Goal: Task Accomplishment & Management: Manage account settings

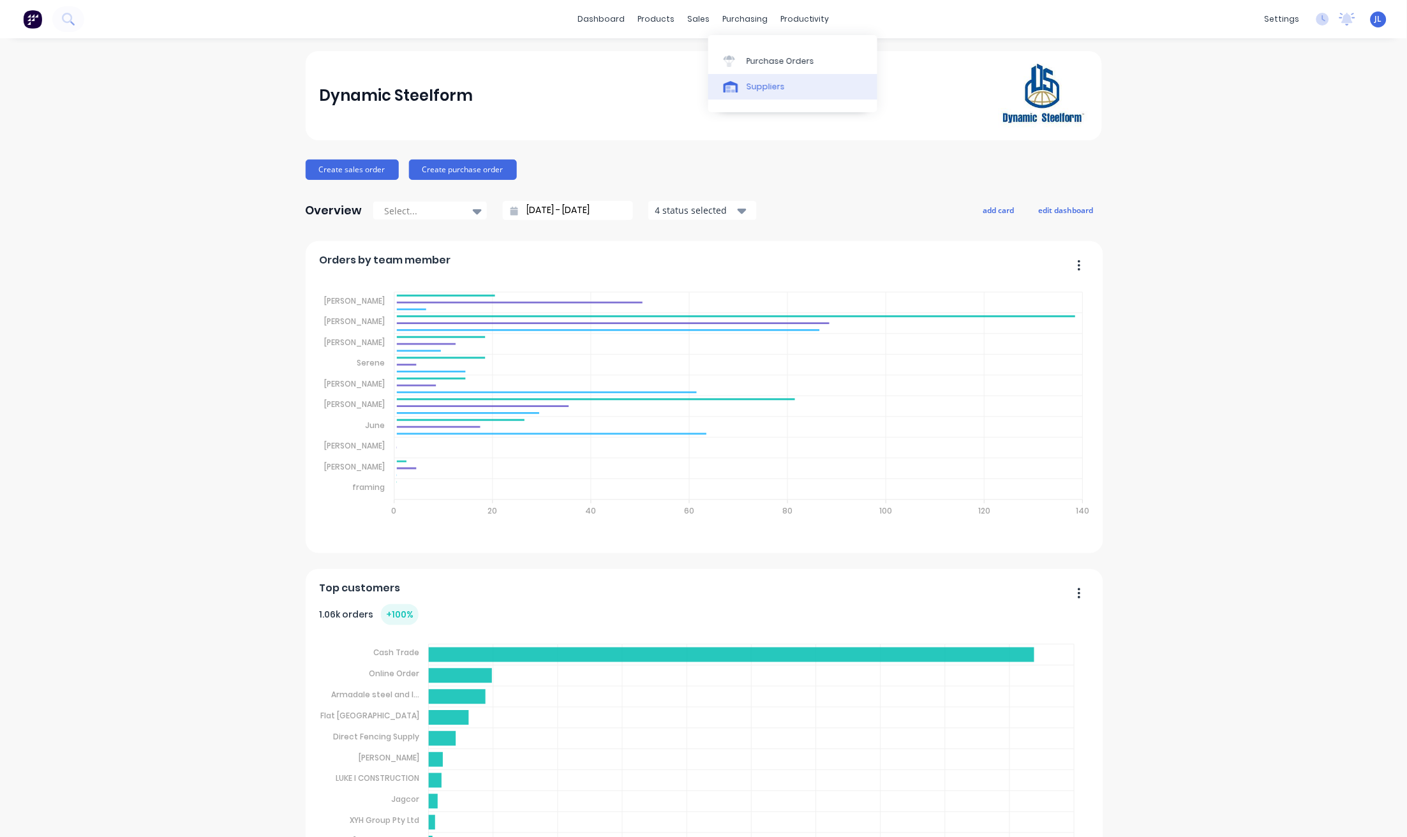
click at [757, 85] on div "Suppliers" at bounding box center [765, 86] width 38 height 11
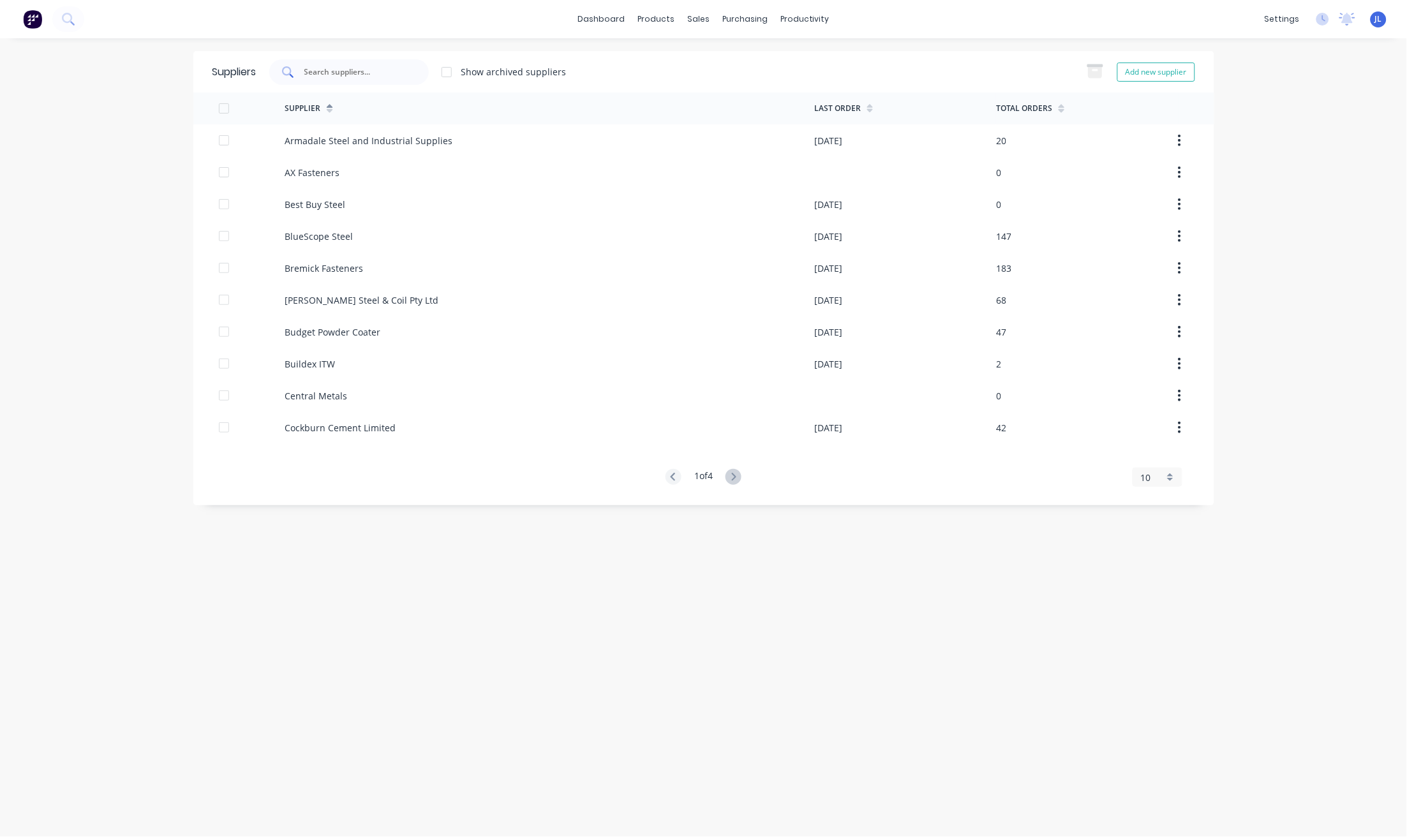
click at [374, 71] on input "text" at bounding box center [356, 72] width 106 height 13
click at [325, 73] on input "text" at bounding box center [356, 72] width 106 height 13
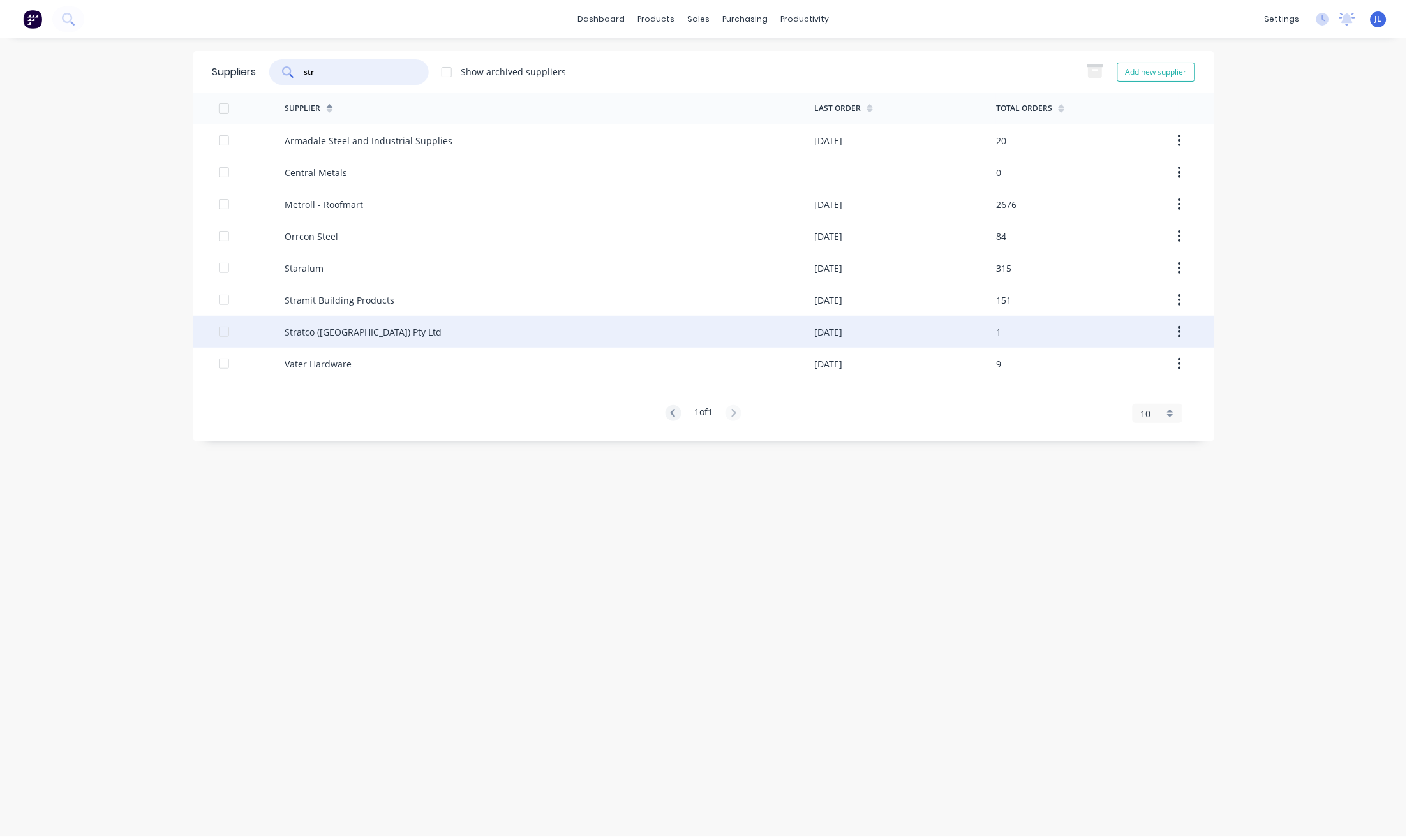
type input "str"
click at [348, 330] on div "Stratco ([GEOGRAPHIC_DATA]) Pty Ltd" at bounding box center [362, 331] width 157 height 13
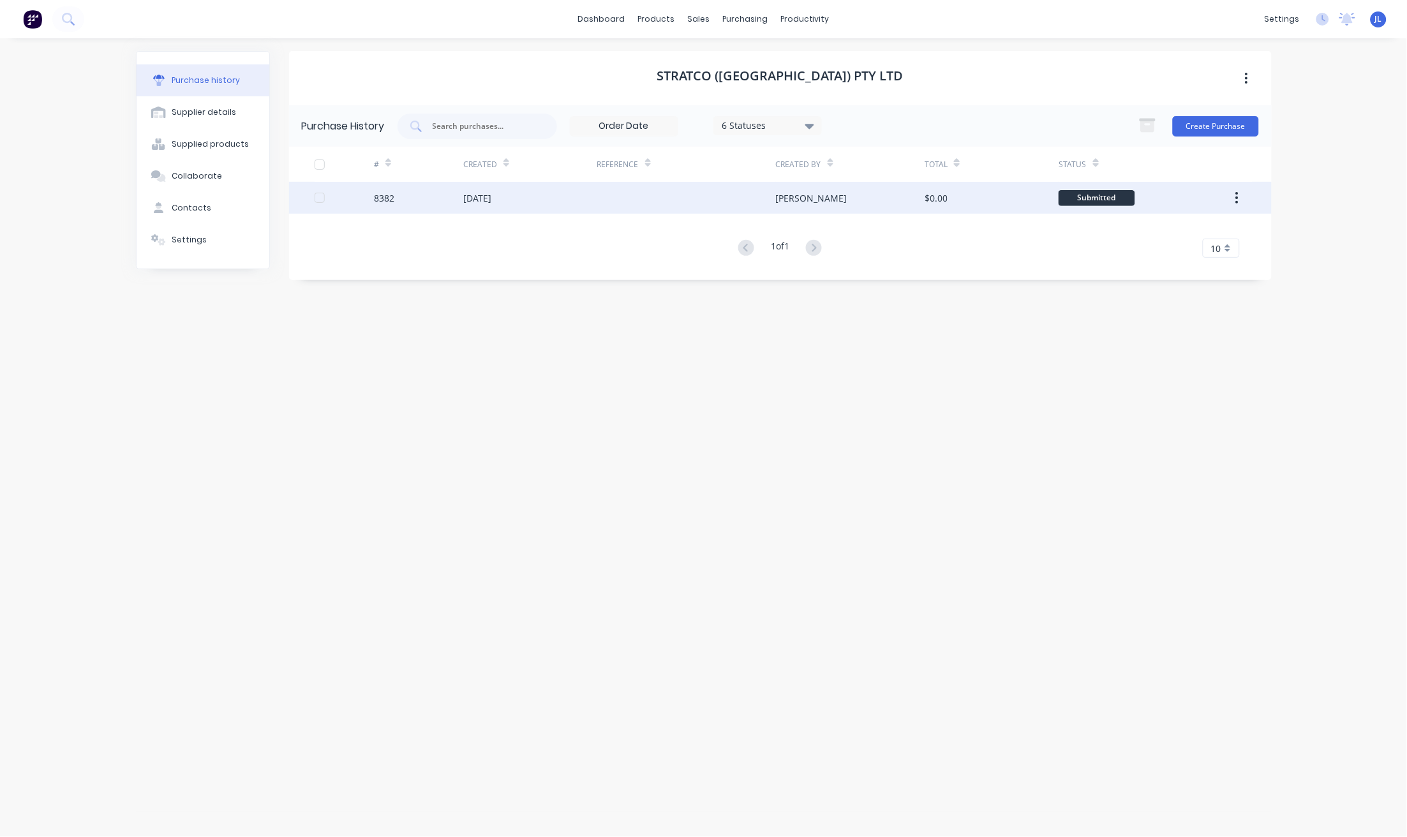
click at [536, 204] on div "[DATE]" at bounding box center [530, 198] width 134 height 32
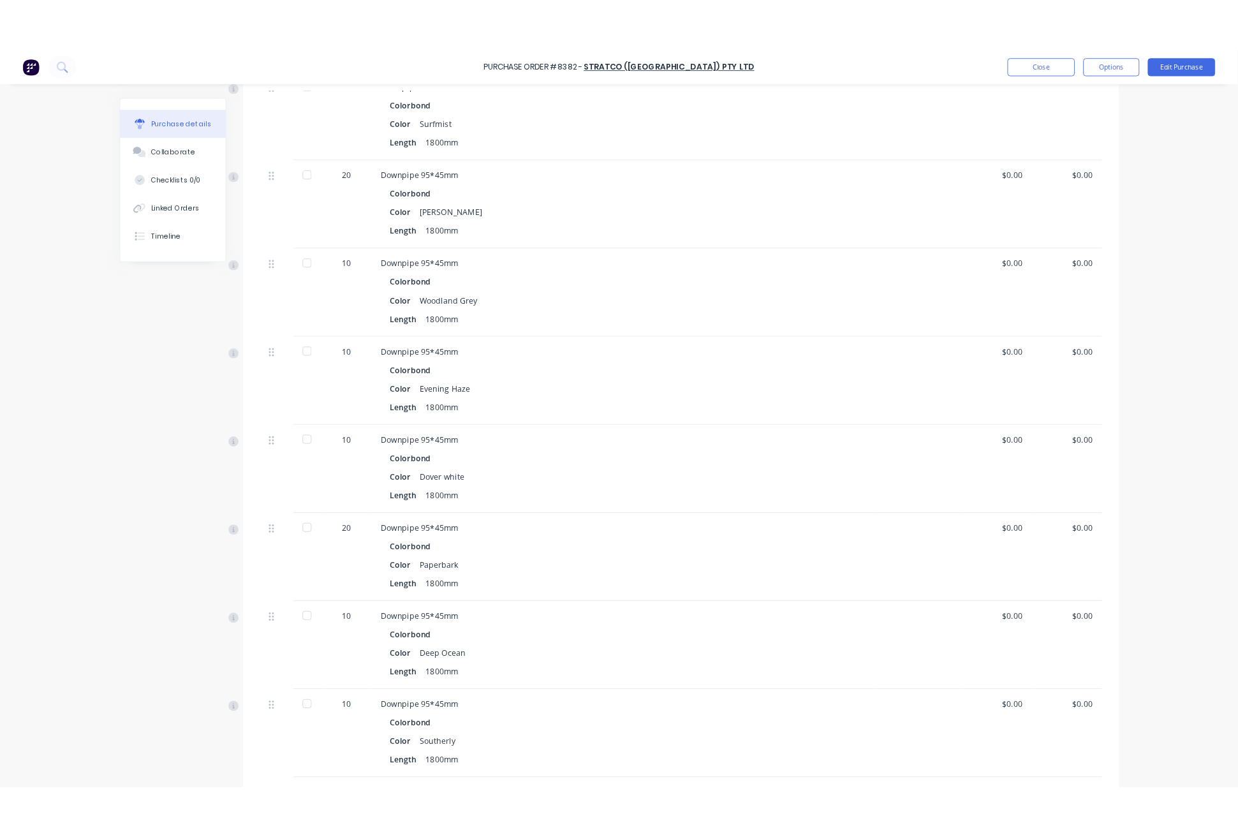
scroll to position [535, 0]
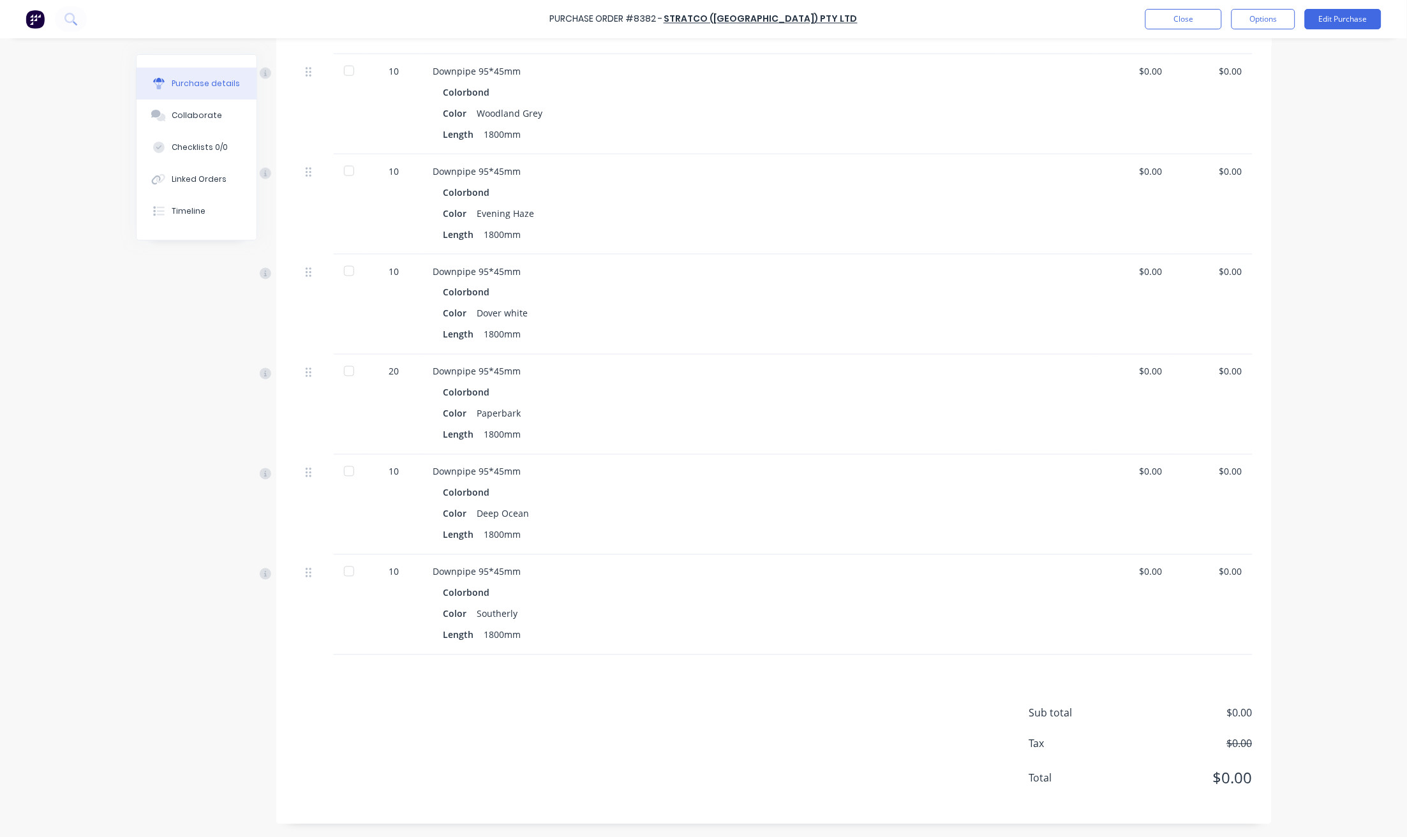
click at [745, 628] on div "Length 1800mm" at bounding box center [709, 635] width 533 height 18
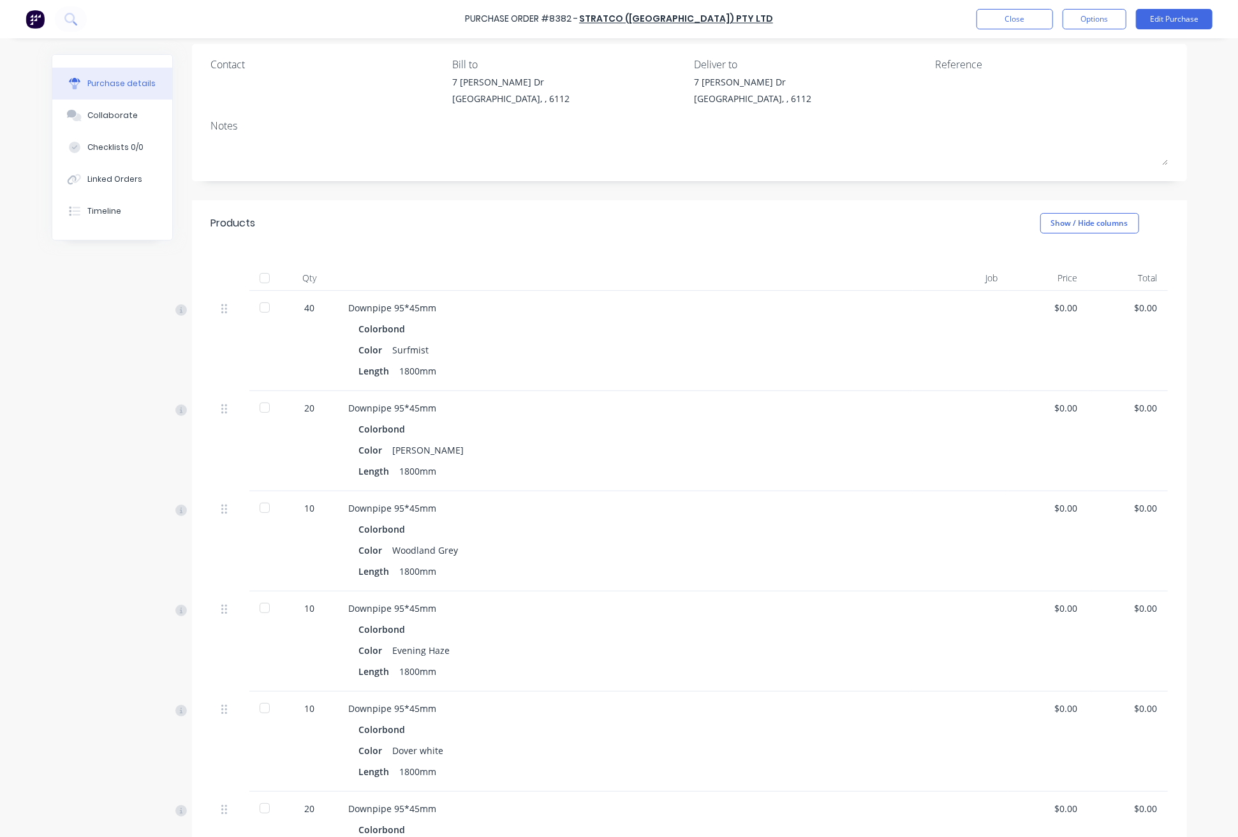
scroll to position [0, 0]
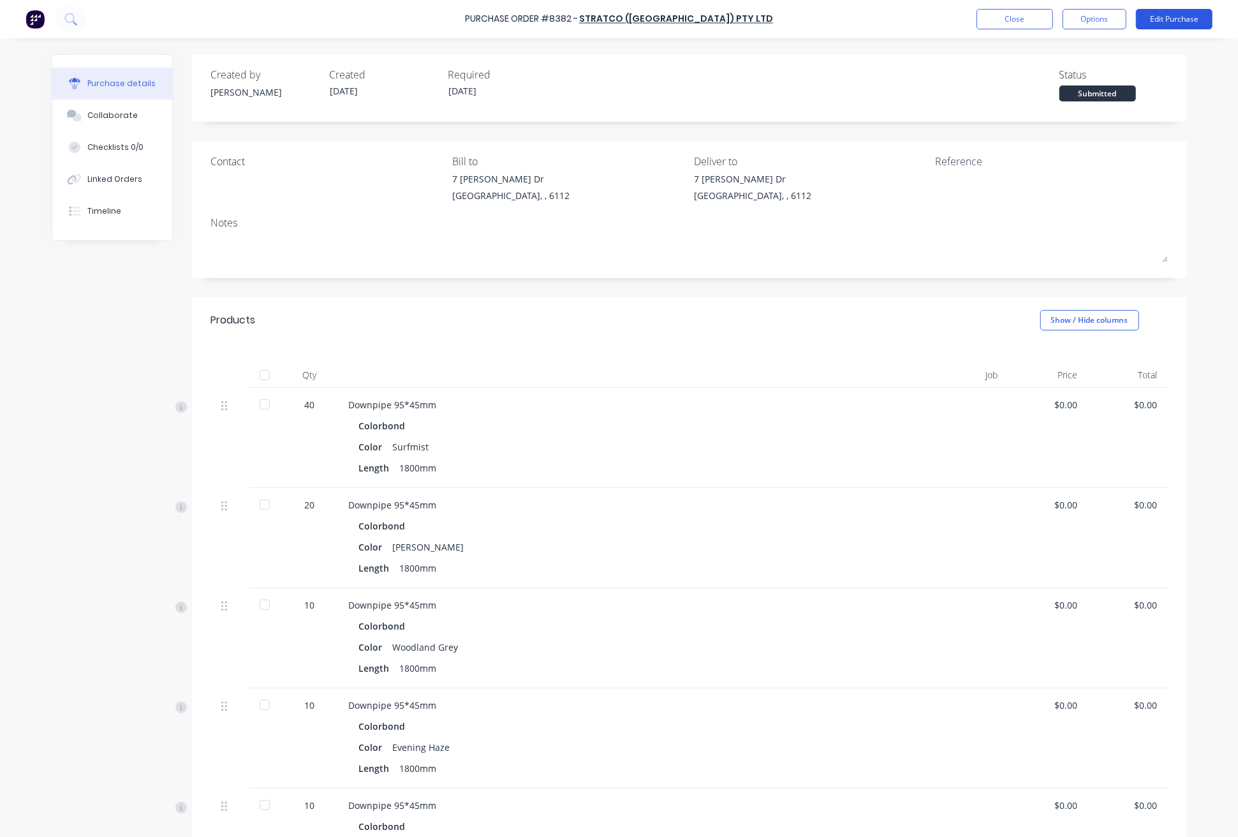
click at [1171, 24] on button "Edit Purchase" at bounding box center [1174, 19] width 77 height 20
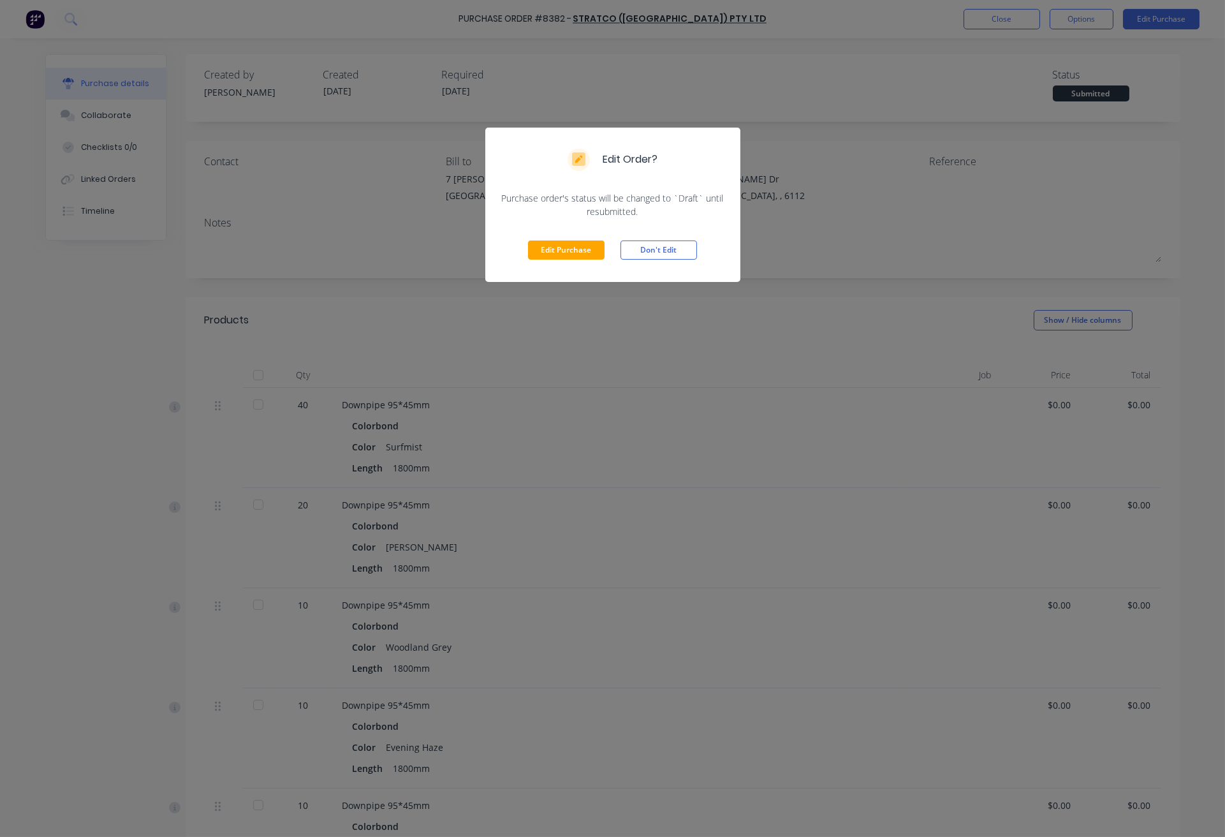
click at [559, 237] on div "Edit Purchase Don't Edit" at bounding box center [612, 250] width 255 height 64
click at [568, 258] on button "Edit Purchase" at bounding box center [566, 249] width 77 height 19
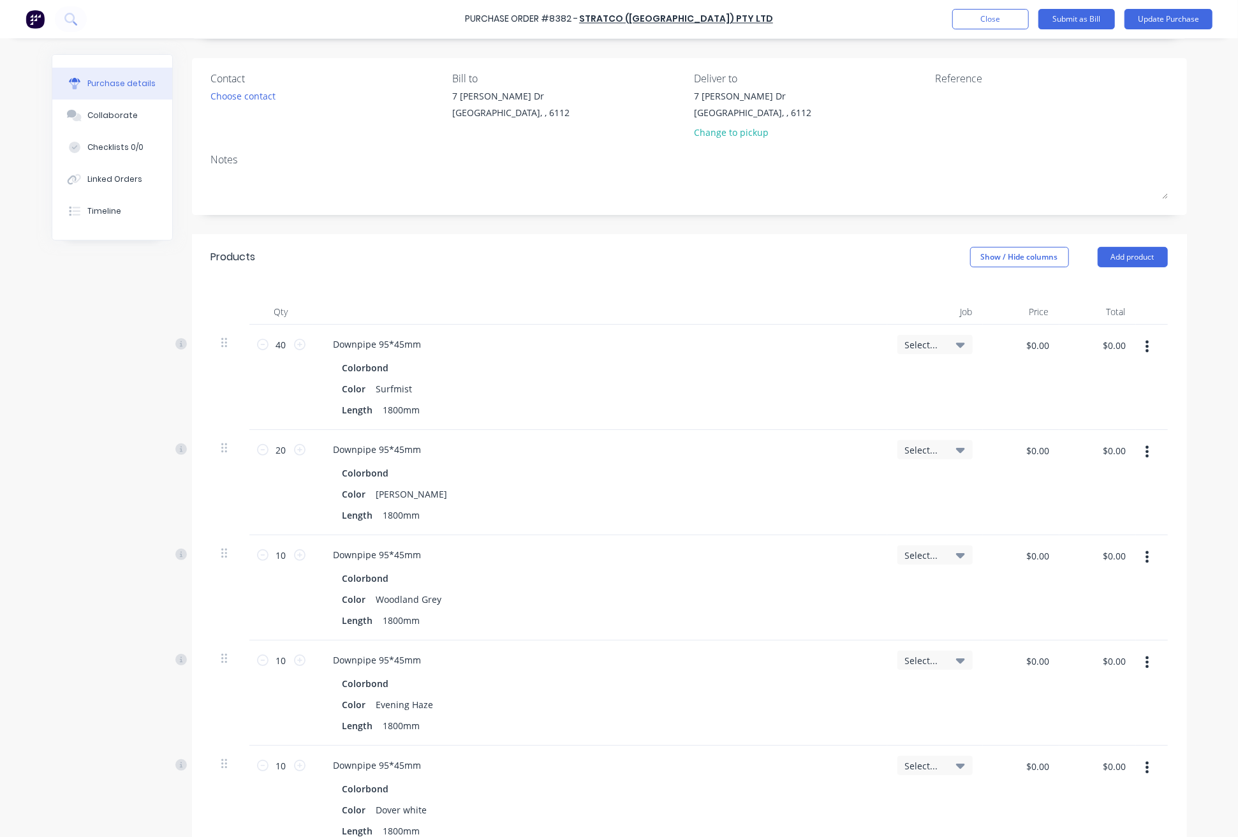
scroll to position [85, 0]
click at [1118, 253] on button "Add product" at bounding box center [1133, 255] width 70 height 20
click at [1107, 296] on div "Product catalogue" at bounding box center [1107, 288] width 98 height 18
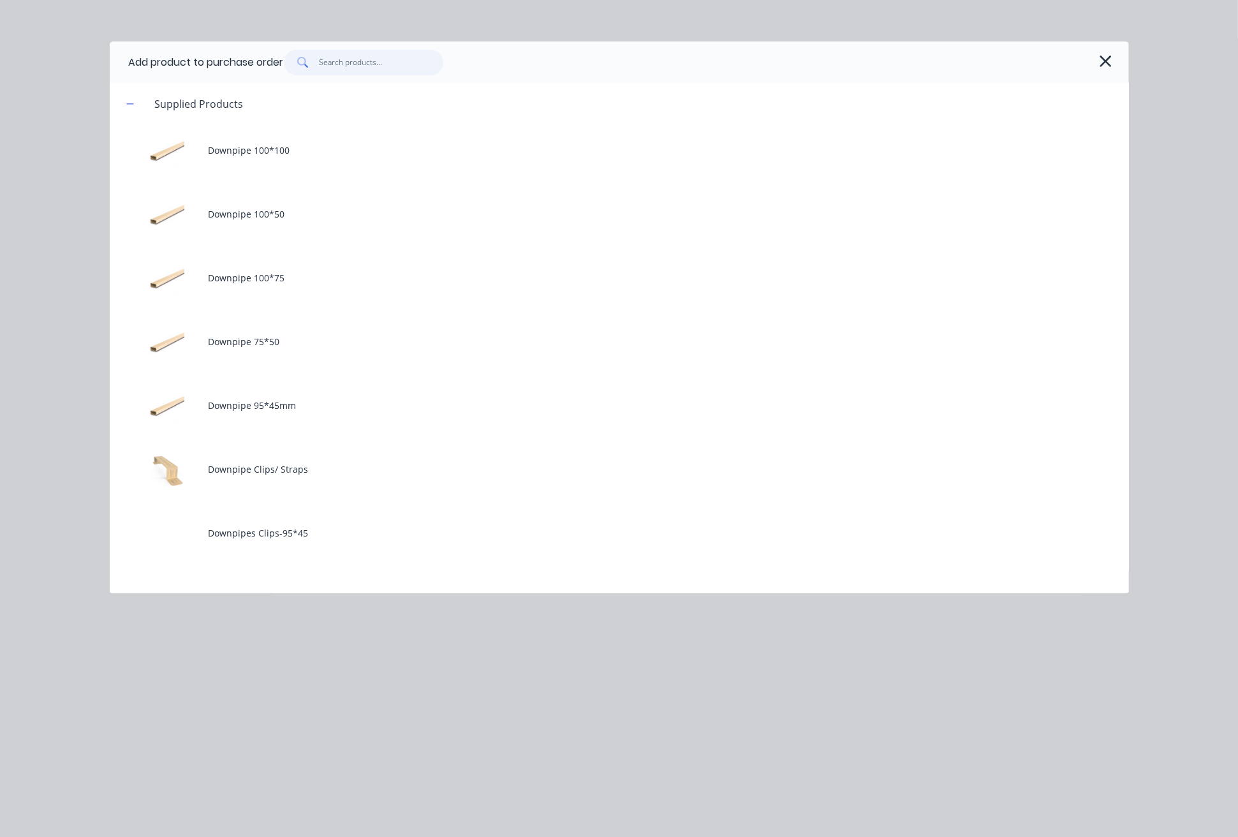
click at [415, 64] on input "text" at bounding box center [381, 63] width 124 height 26
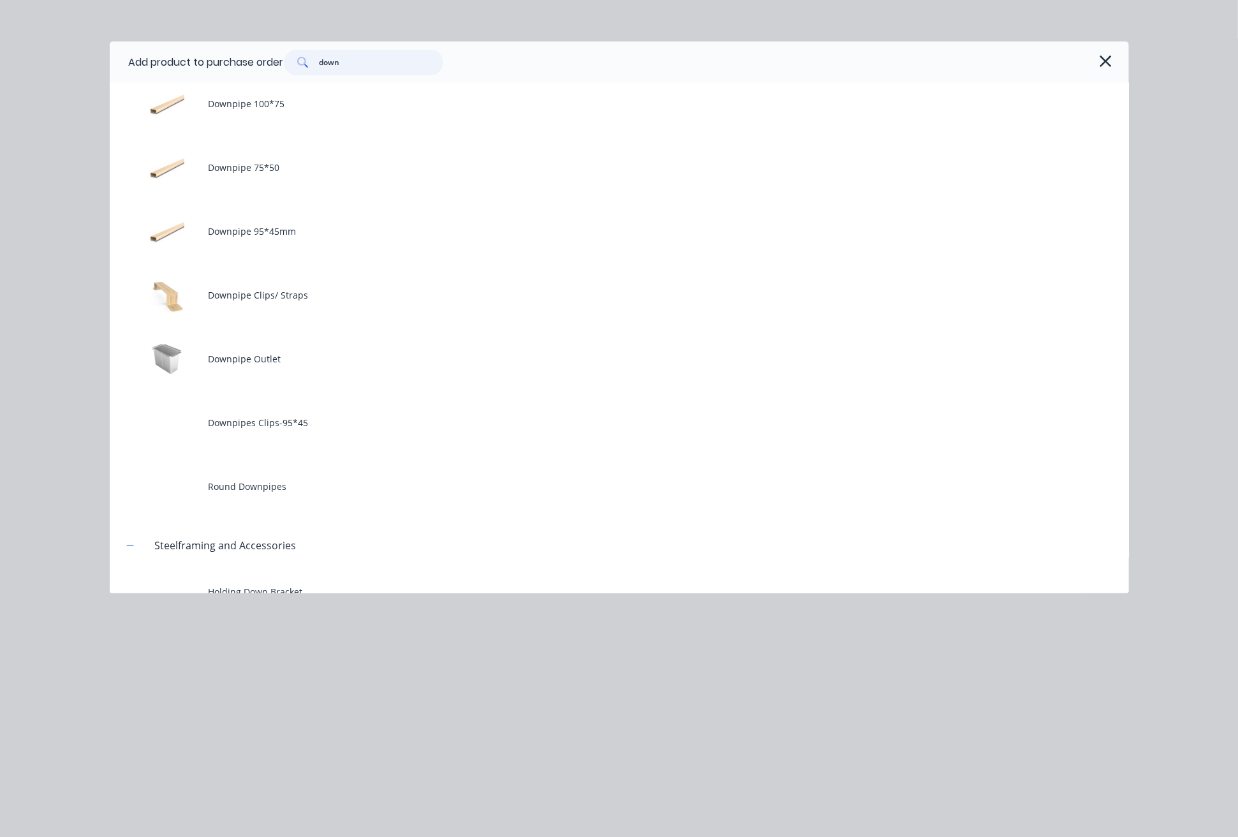
scroll to position [210, 0]
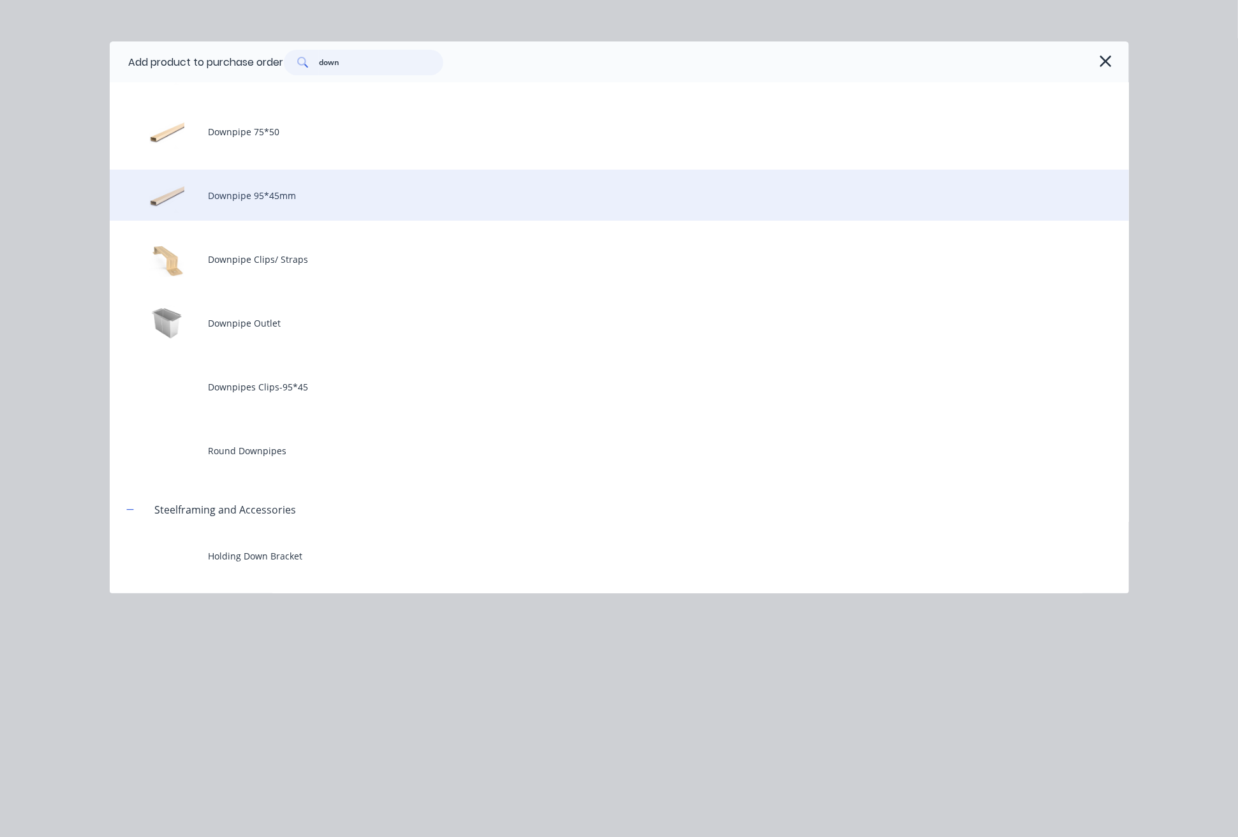
type input "down"
click at [296, 201] on div "Downpipe 95*45mm" at bounding box center [619, 195] width 1019 height 51
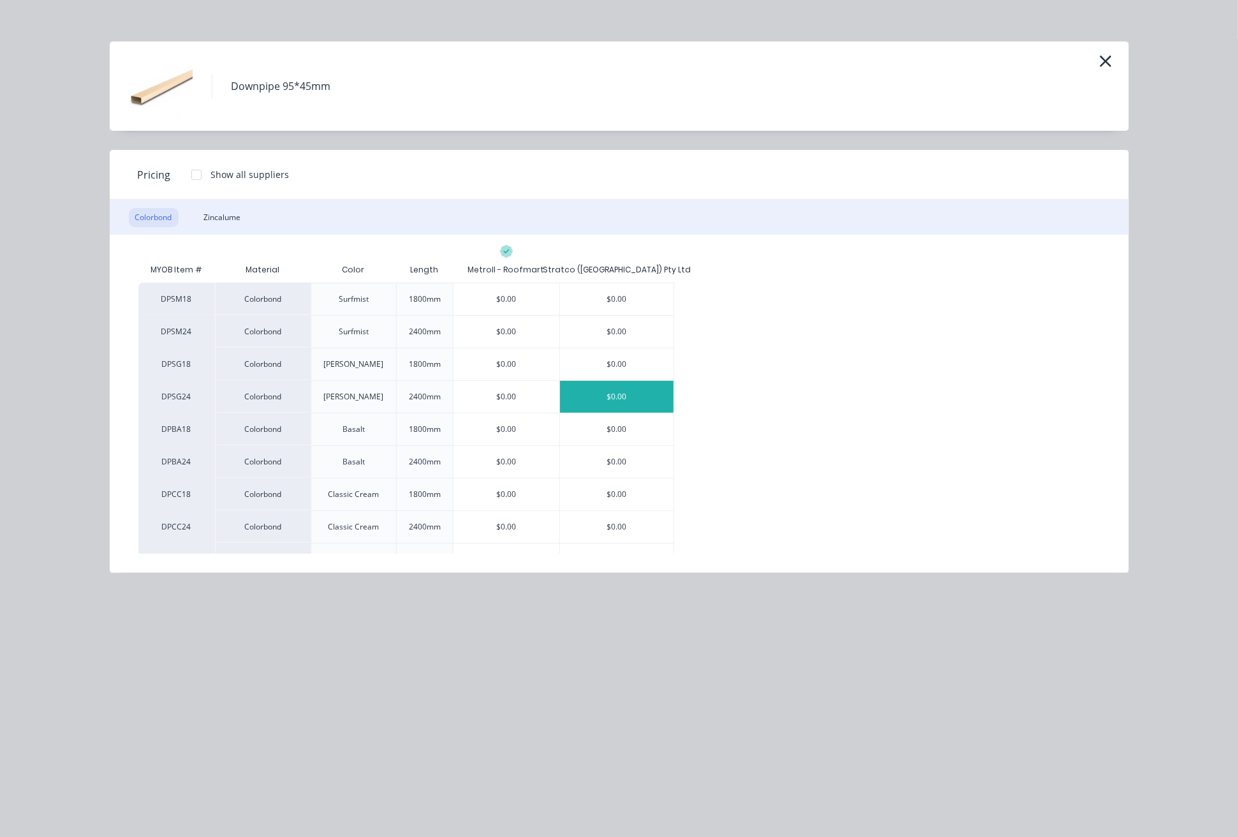
click at [619, 401] on div "$0.00" at bounding box center [617, 397] width 114 height 32
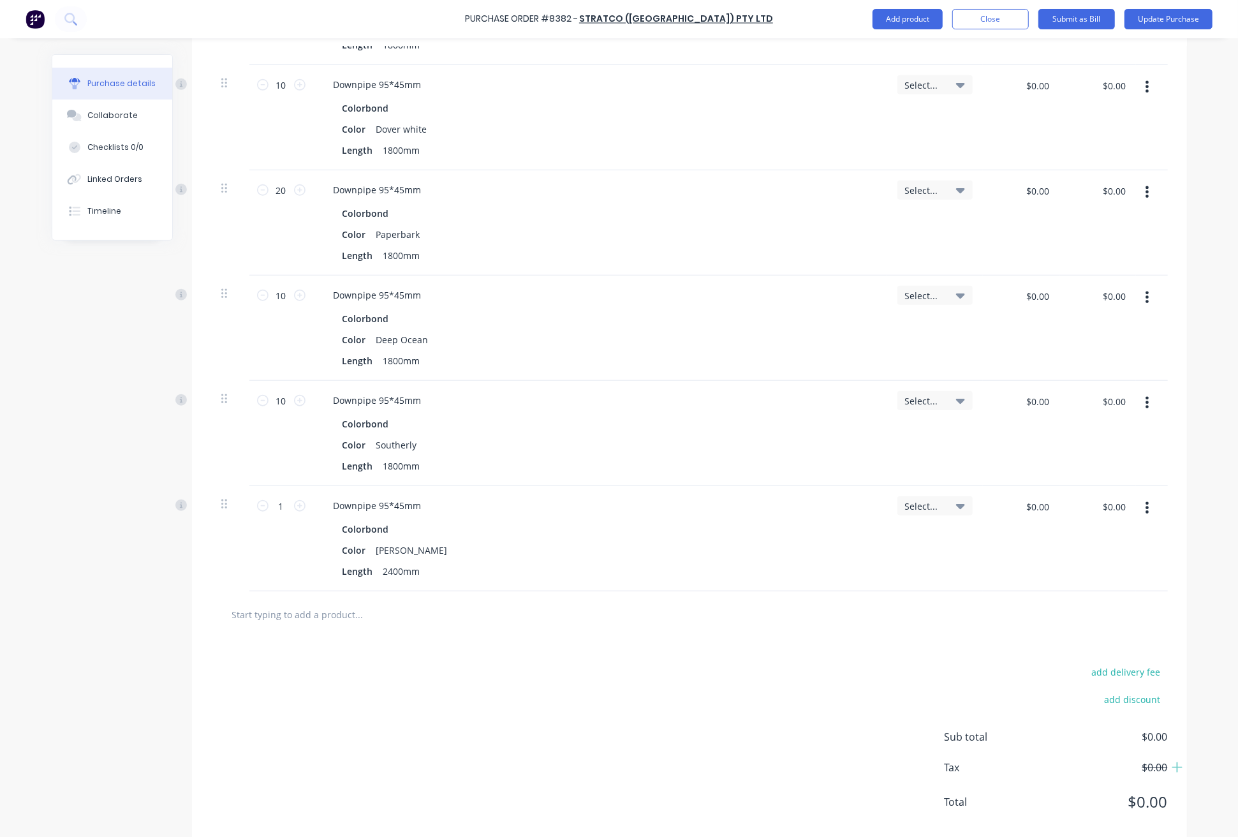
scroll to position [765, 0]
click at [279, 508] on input "1" at bounding box center [282, 503] width 26 height 19
type input "30"
click at [535, 628] on div at bounding box center [689, 612] width 957 height 47
click at [543, 621] on div at bounding box center [412, 613] width 383 height 26
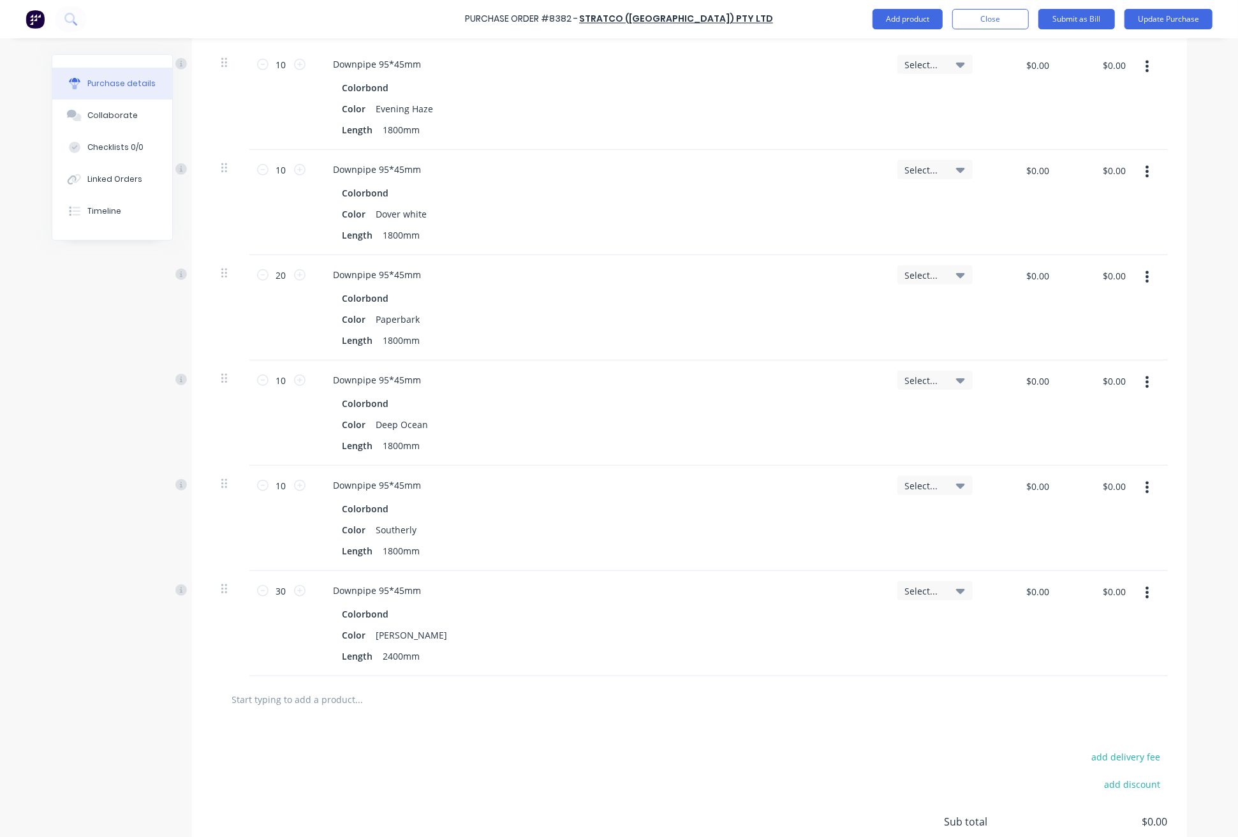
scroll to position [680, 0]
click at [1185, 22] on button "Update Purchase" at bounding box center [1169, 19] width 88 height 20
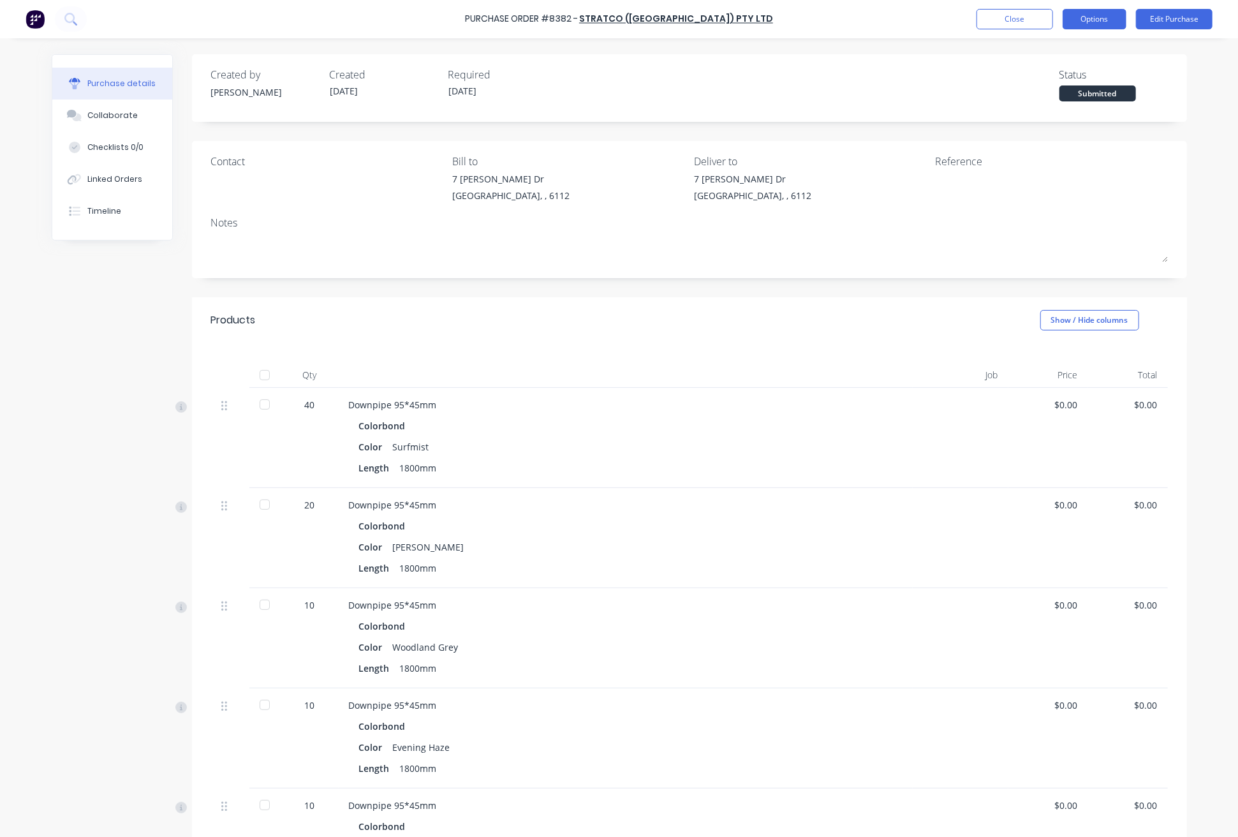
click at [1116, 21] on button "Options" at bounding box center [1095, 19] width 64 height 20
click at [1066, 45] on div "Print / Email" at bounding box center [1066, 52] width 98 height 18
click at [1081, 106] on div "Without pricing" at bounding box center [1066, 103] width 98 height 18
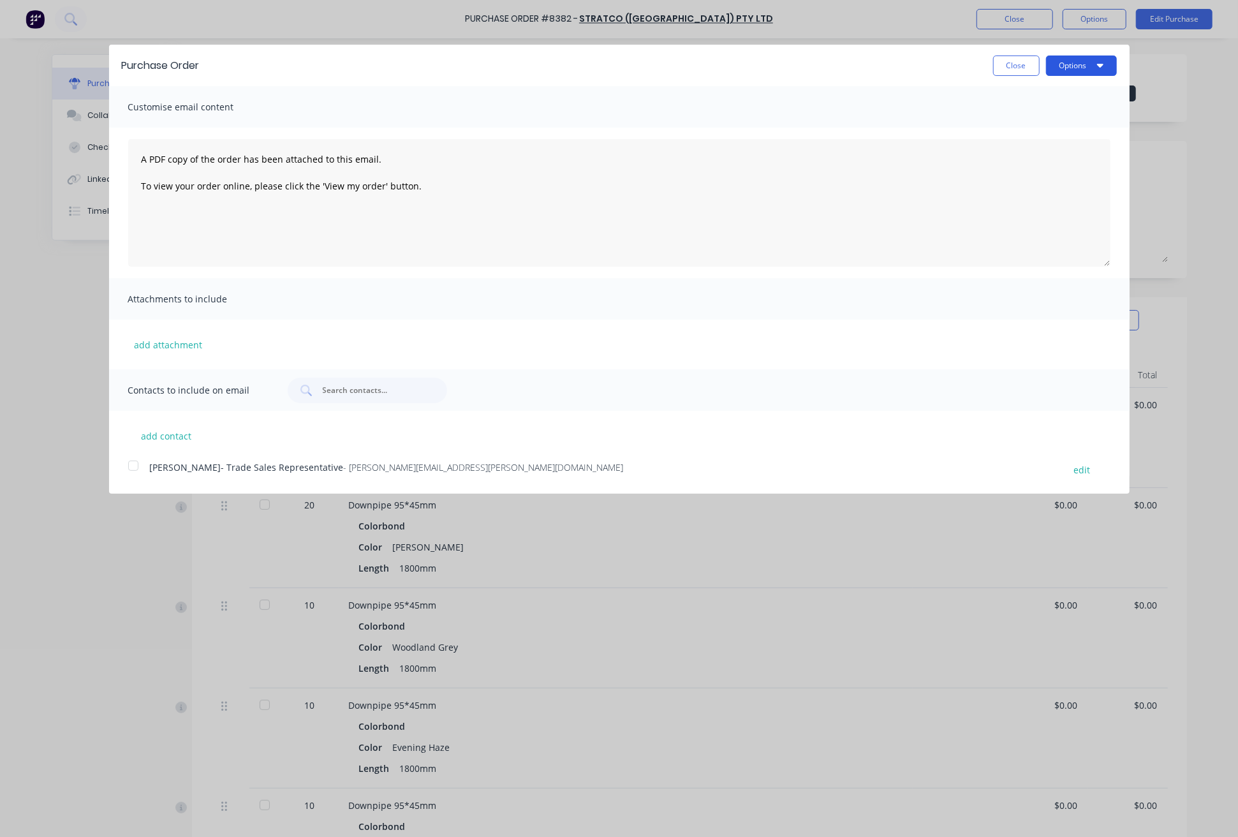
click at [1083, 68] on button "Options" at bounding box center [1081, 65] width 71 height 20
click at [1081, 101] on div "Print" at bounding box center [1056, 98] width 98 height 18
click at [640, 24] on div "Purchase Order Close Options Customise email content A PDF copy of the order ha…" at bounding box center [619, 418] width 1238 height 837
click at [897, 29] on div "Purchase Order Close Options Customise email content A PDF copy of the order ha…" at bounding box center [619, 418] width 1238 height 837
click at [1034, 75] on button "Close" at bounding box center [1016, 65] width 47 height 20
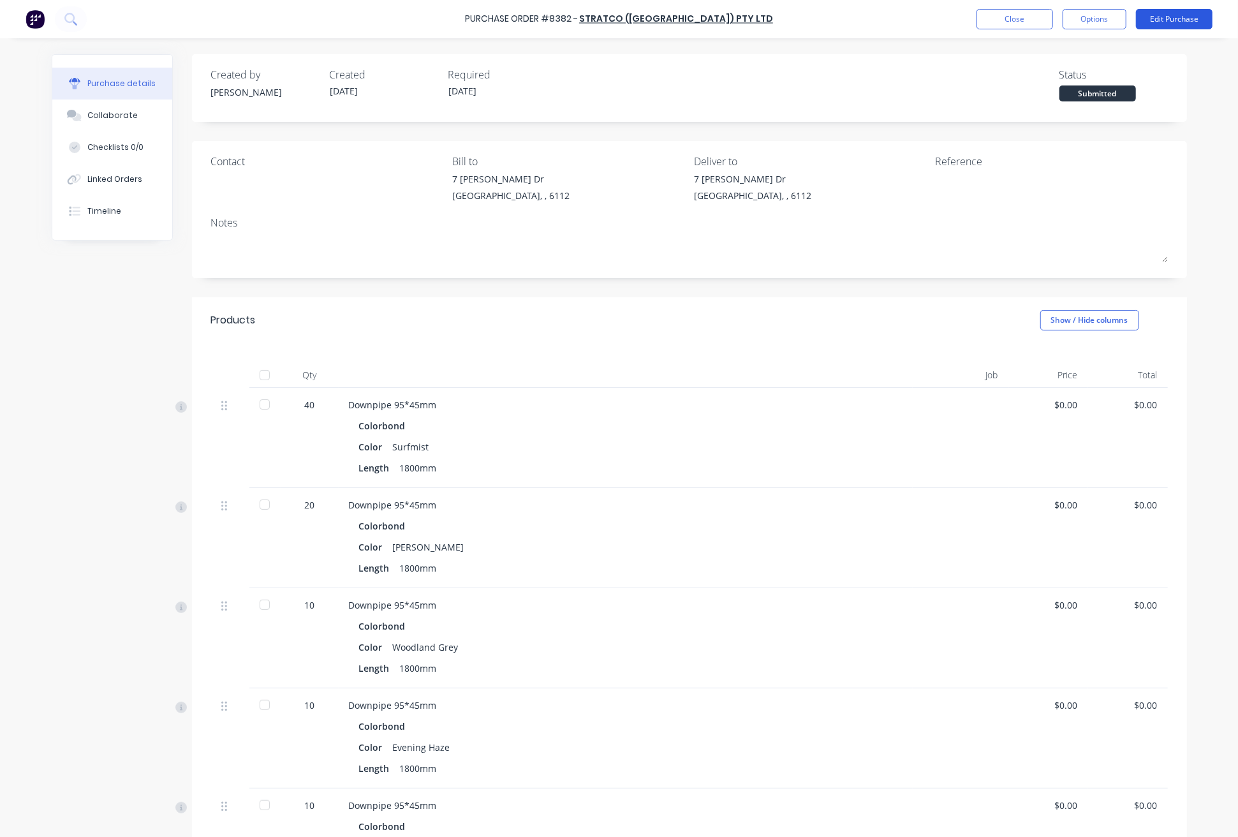
click at [1178, 15] on button "Edit Purchase" at bounding box center [1174, 19] width 77 height 20
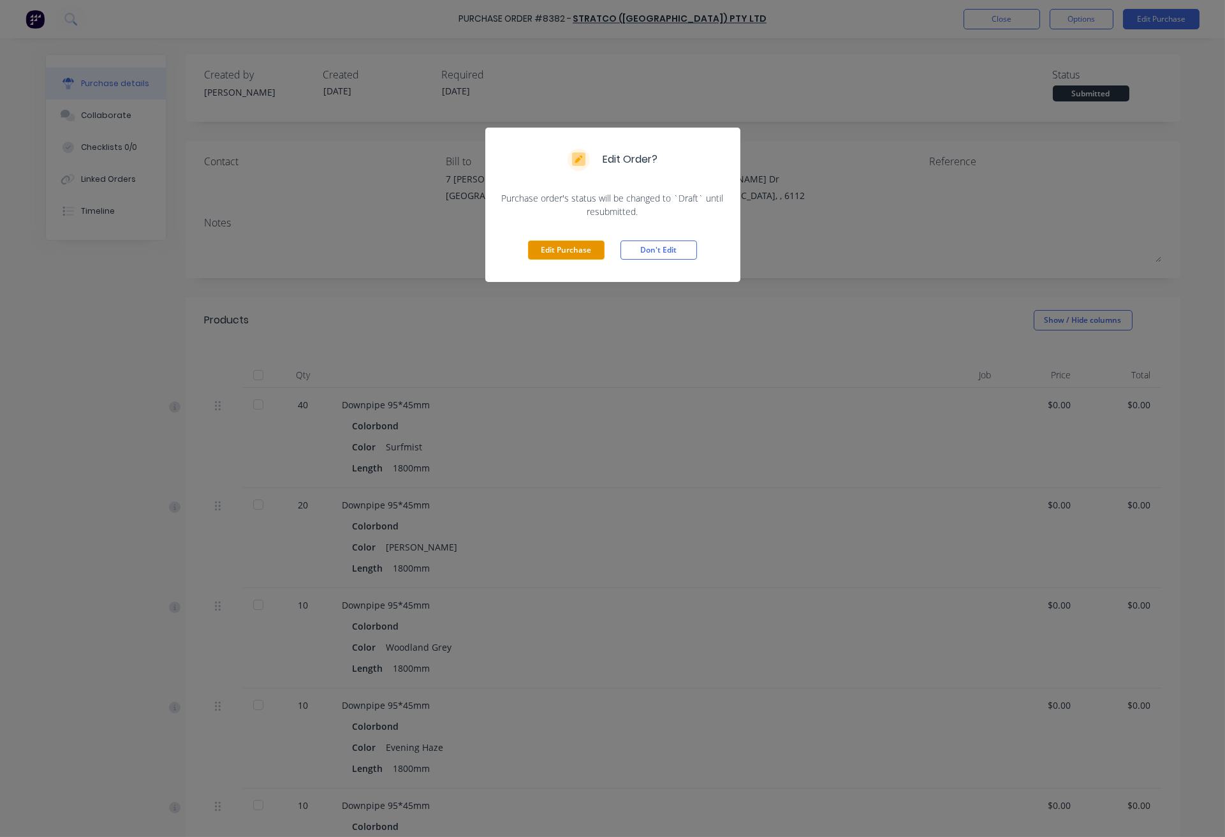
click at [547, 258] on button "Edit Purchase" at bounding box center [566, 249] width 77 height 19
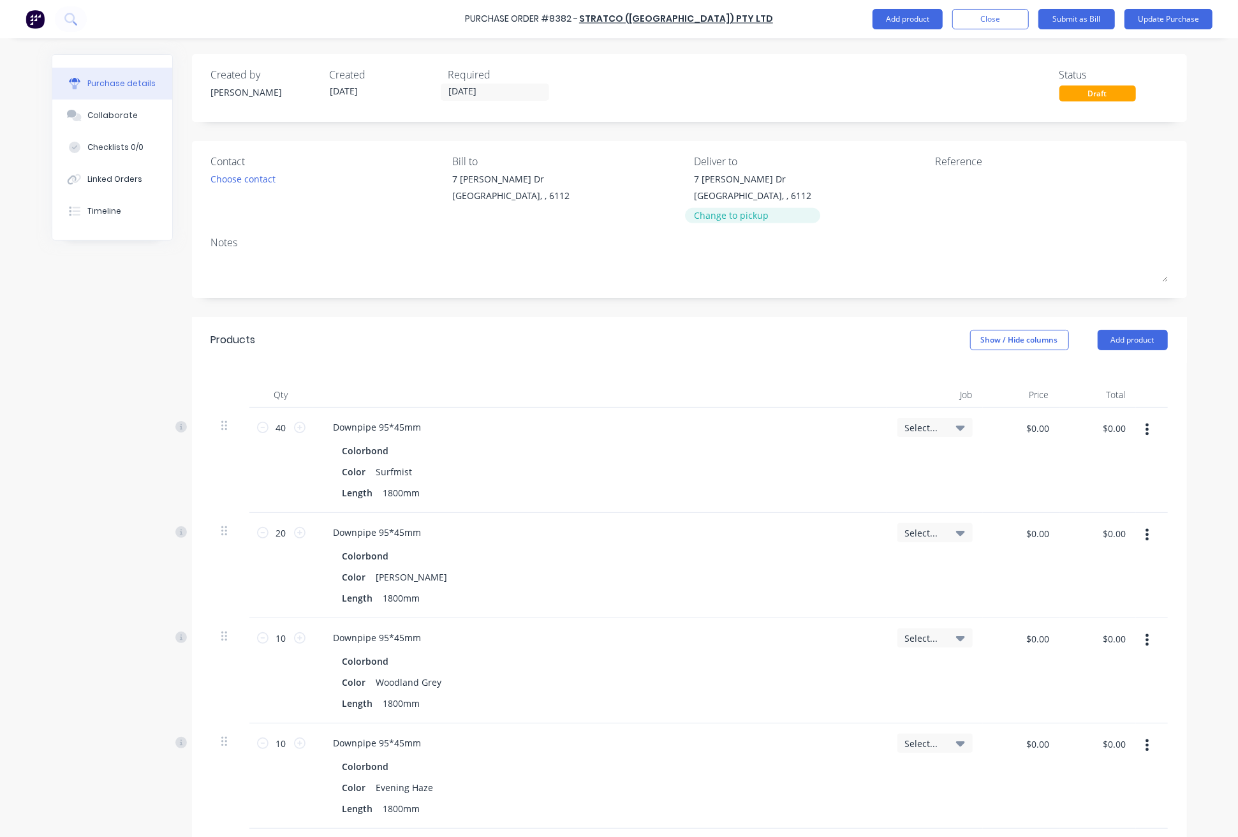
click at [721, 219] on div "Change to pickup" at bounding box center [752, 215] width 117 height 13
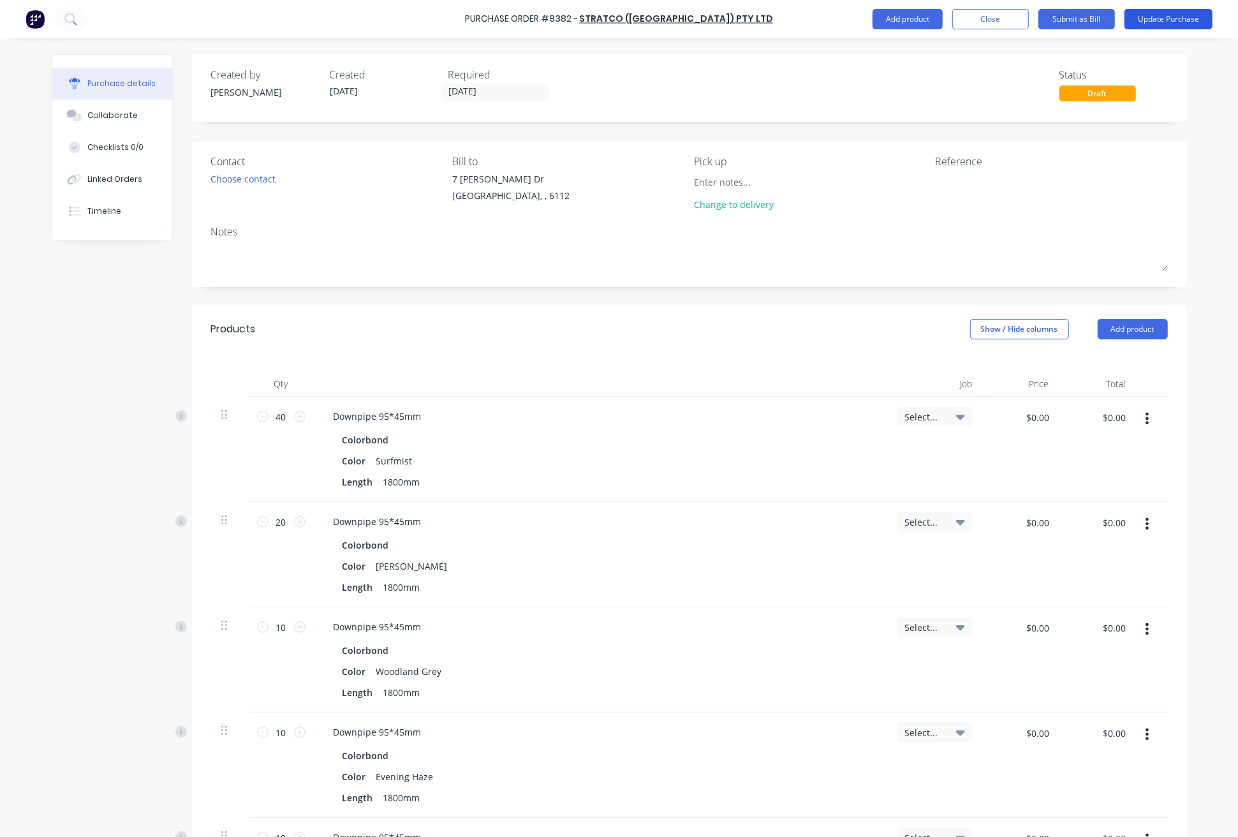
click at [1190, 14] on button "Update Purchase" at bounding box center [1169, 19] width 88 height 20
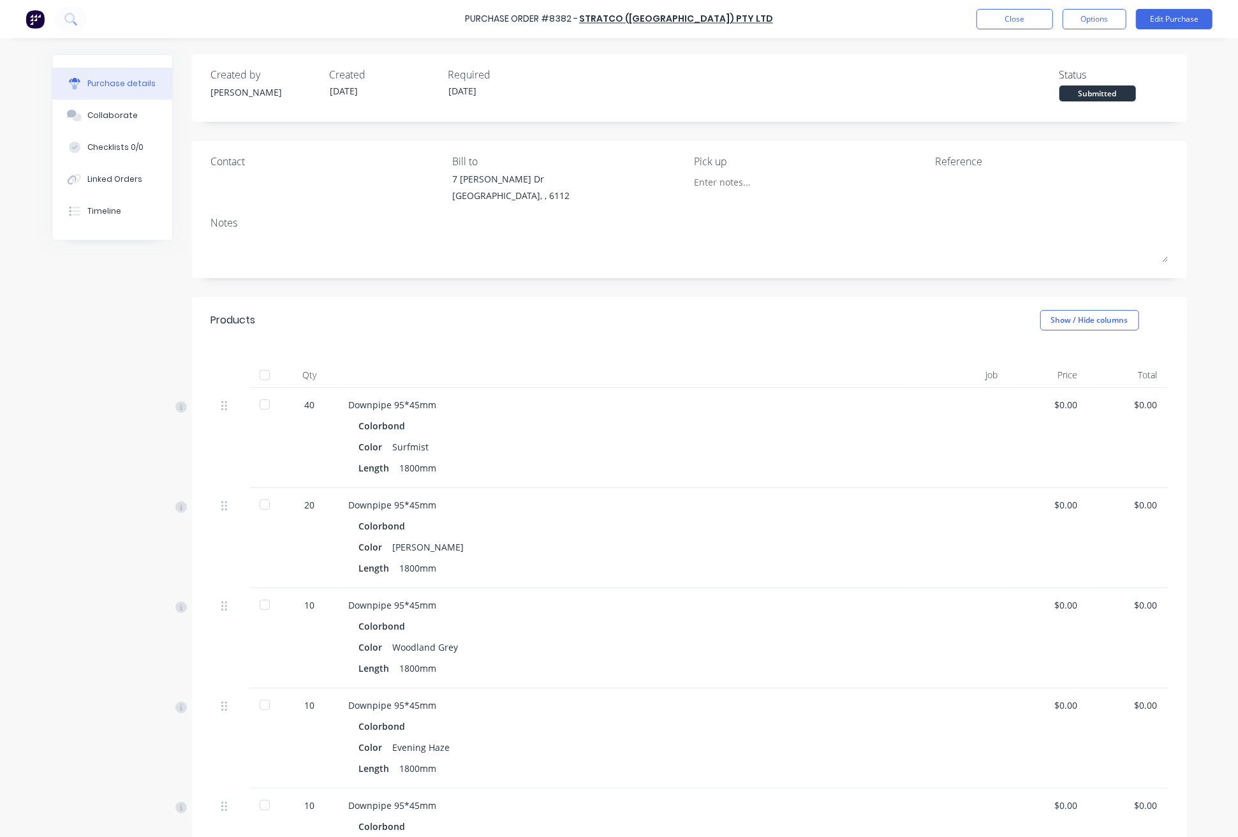
click at [1095, 20] on button "Options" at bounding box center [1095, 19] width 64 height 20
click at [1069, 50] on div "Print / Email" at bounding box center [1066, 52] width 98 height 18
click at [1052, 100] on div "Without pricing" at bounding box center [1066, 103] width 98 height 18
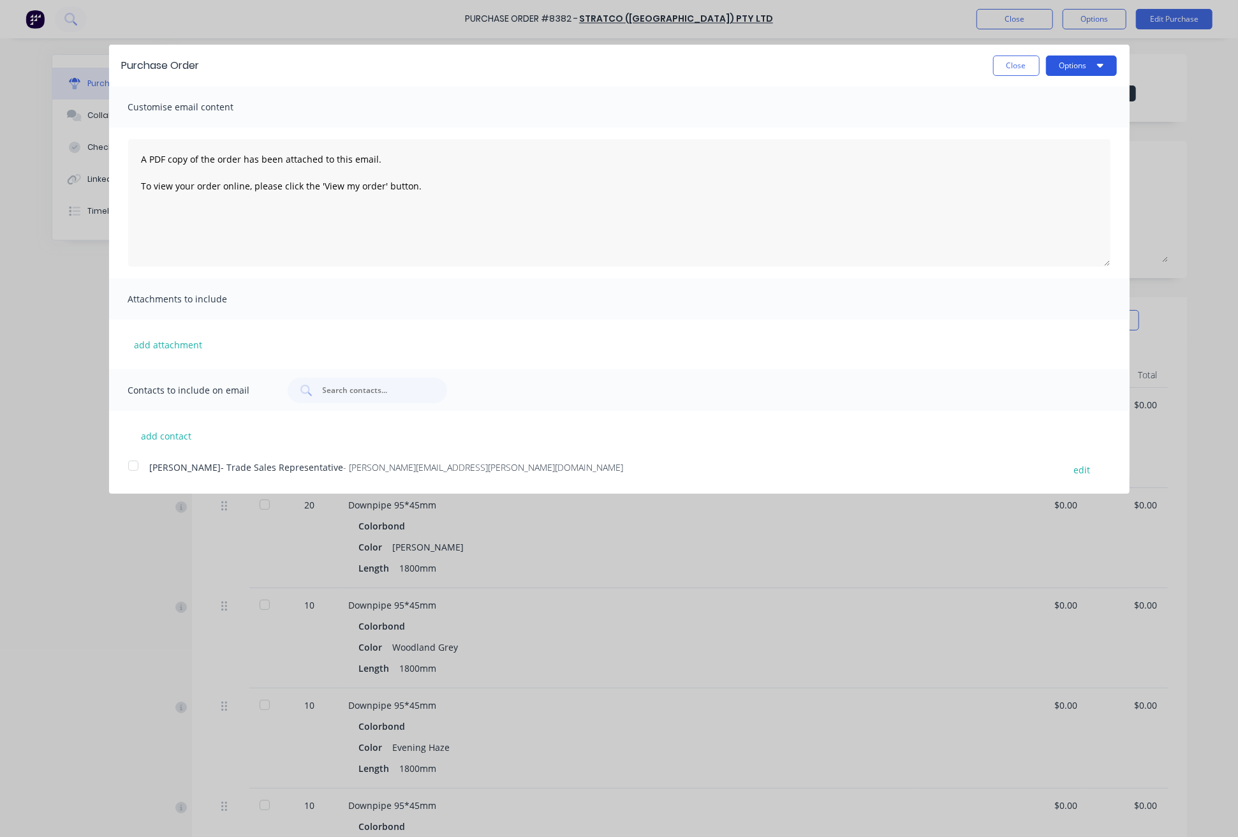
click at [1094, 65] on button "Options" at bounding box center [1081, 65] width 71 height 20
click at [1068, 96] on div "Print" at bounding box center [1056, 98] width 98 height 18
